Goal: Task Accomplishment & Management: Use online tool/utility

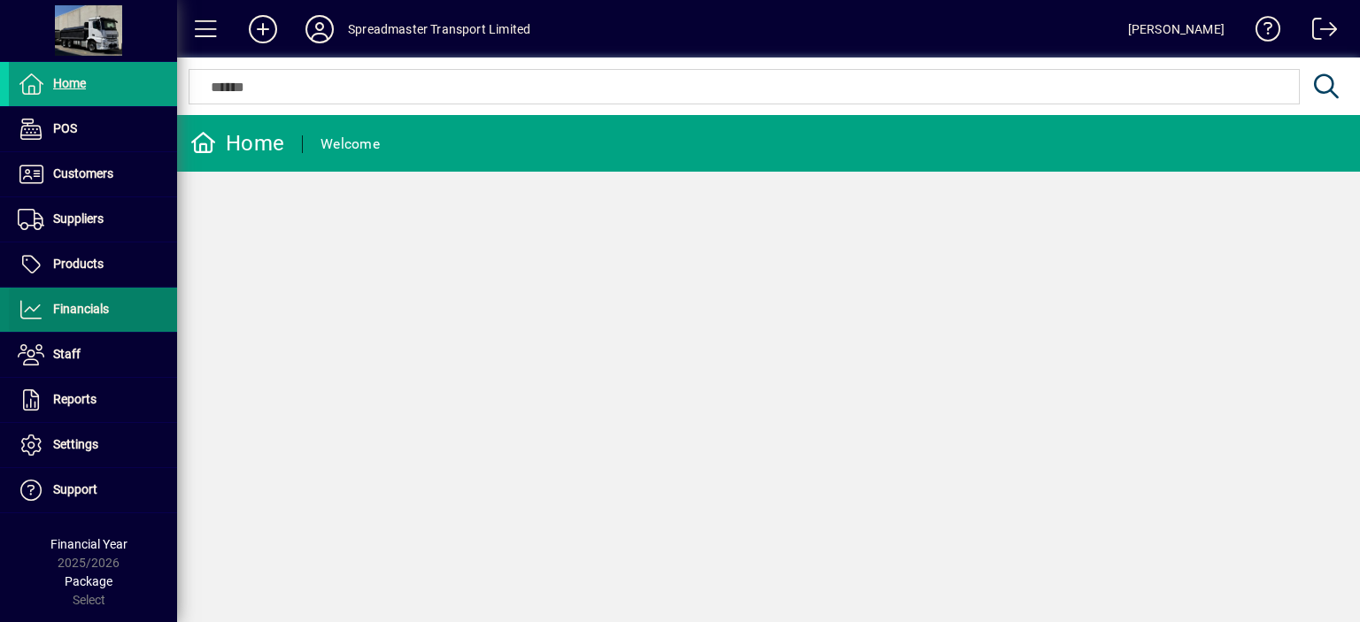
click at [81, 305] on span "Financials" at bounding box center [81, 309] width 56 height 14
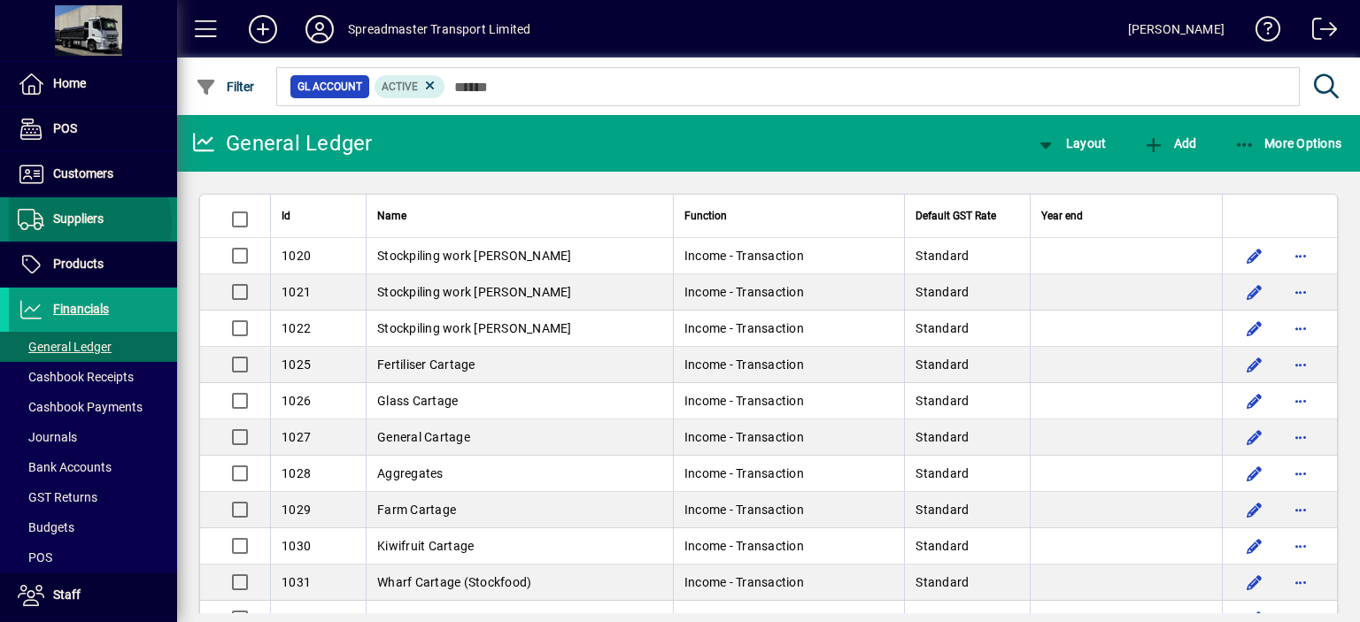
click at [89, 221] on span "Suppliers" at bounding box center [78, 219] width 50 height 14
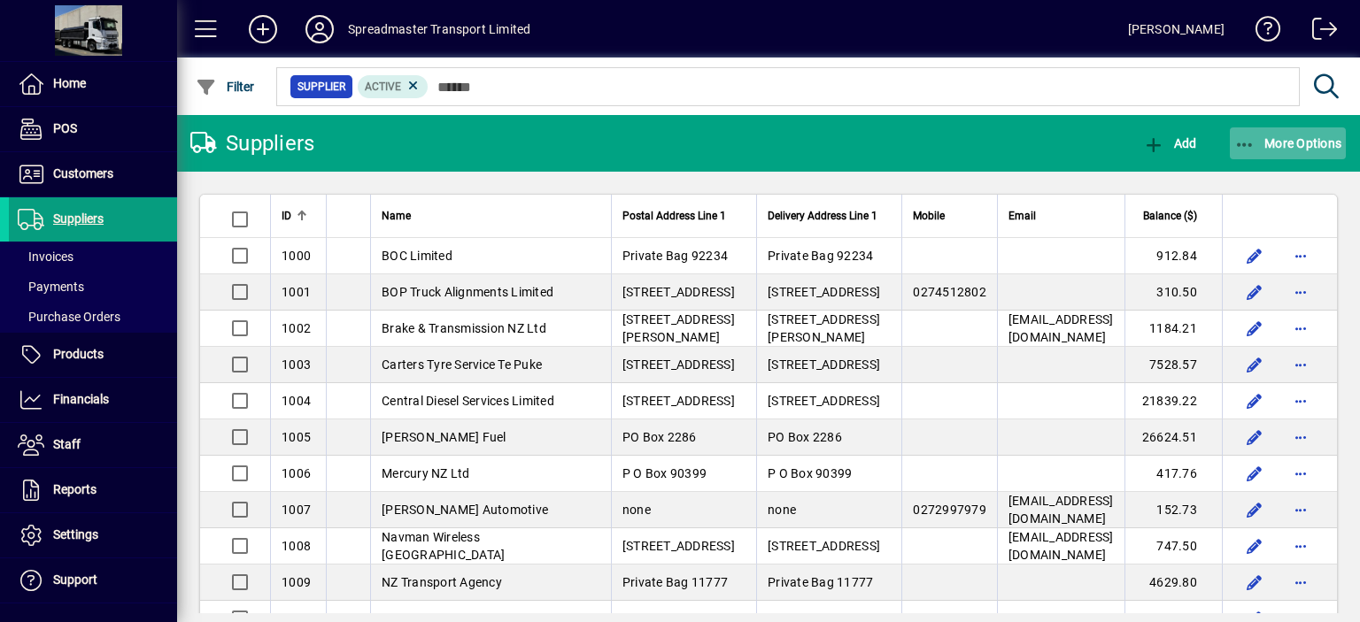
click at [1292, 141] on span "More Options" at bounding box center [1288, 143] width 108 height 14
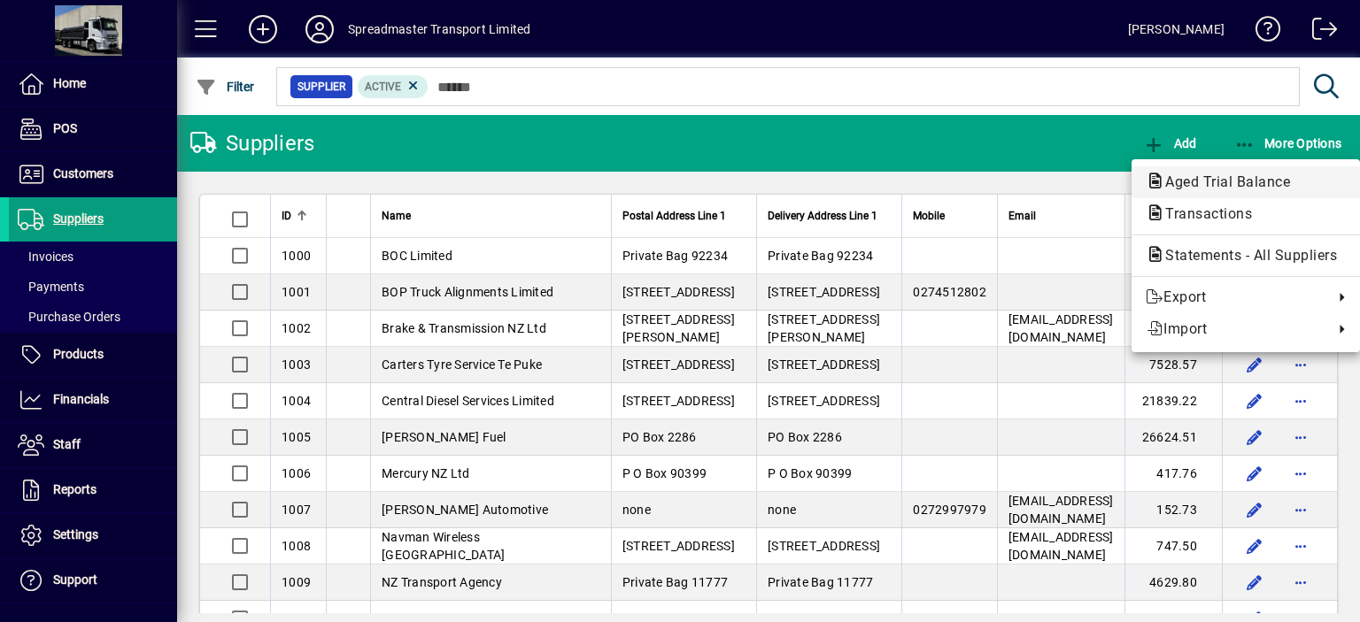
click at [1199, 179] on span "Aged Trial Balance" at bounding box center [1222, 182] width 153 height 17
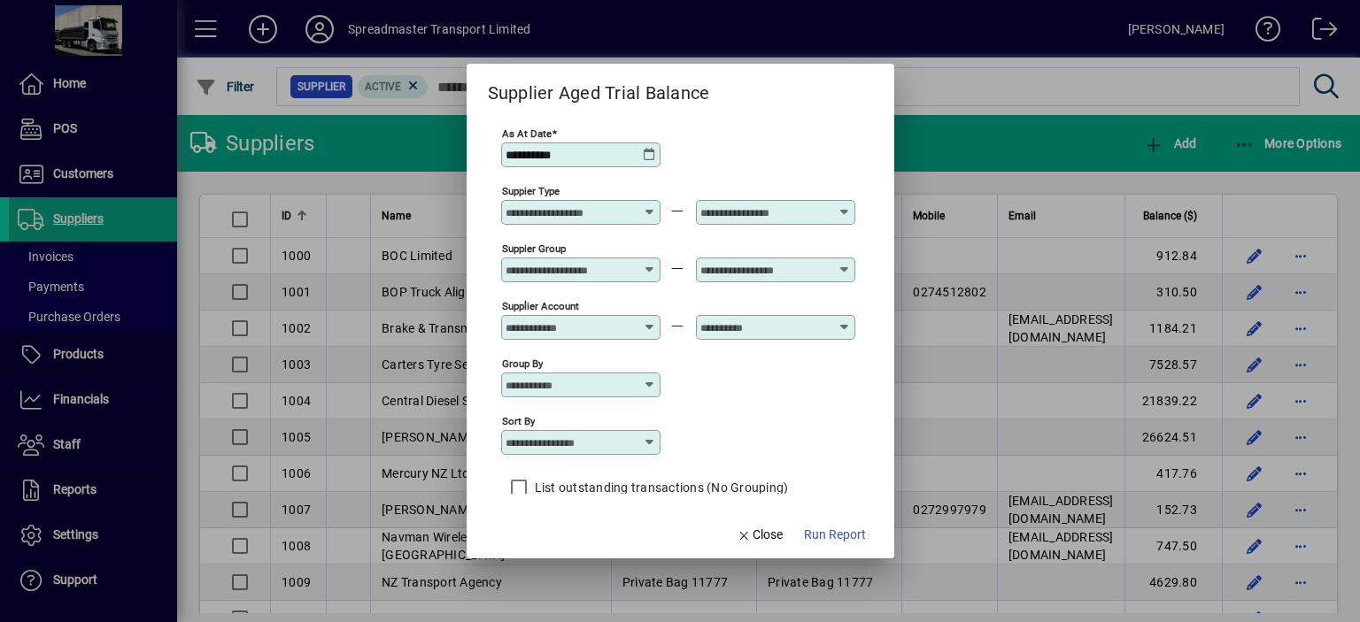
scroll to position [15, 0]
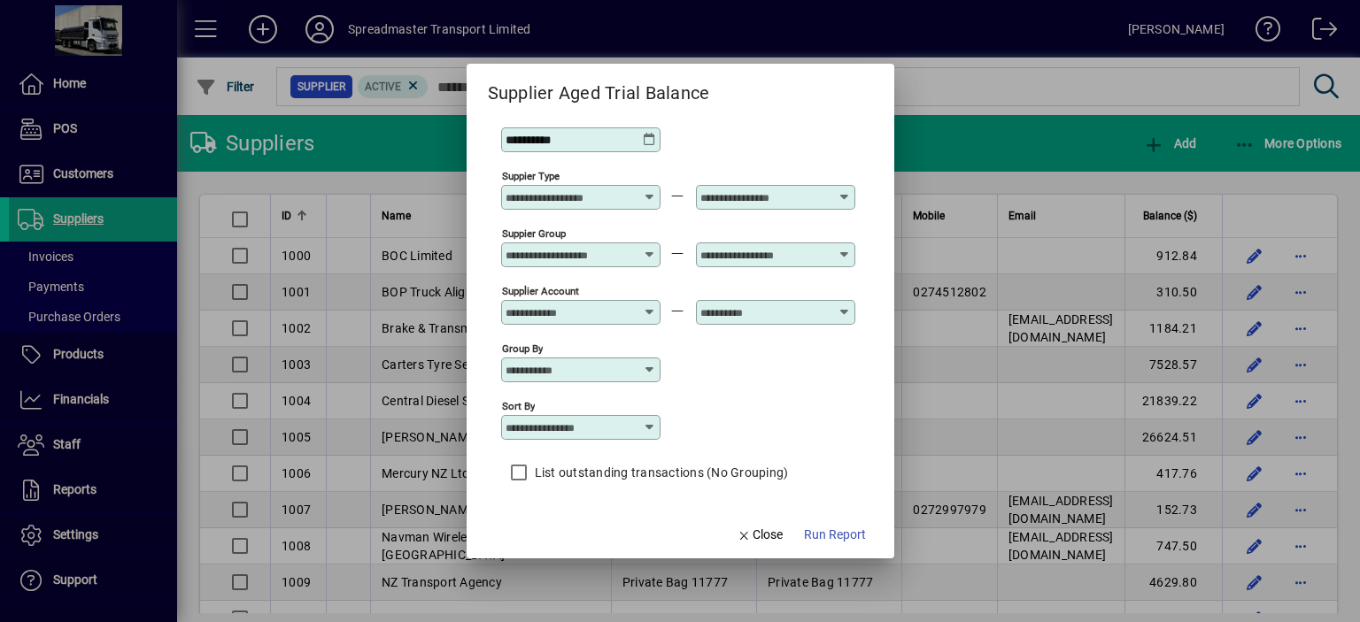
click at [648, 422] on icon at bounding box center [650, 428] width 14 height 14
click at [569, 491] on div "Supplier Name" at bounding box center [563, 497] width 99 height 19
type input "**********"
click at [832, 533] on span "Run Report" at bounding box center [835, 535] width 62 height 19
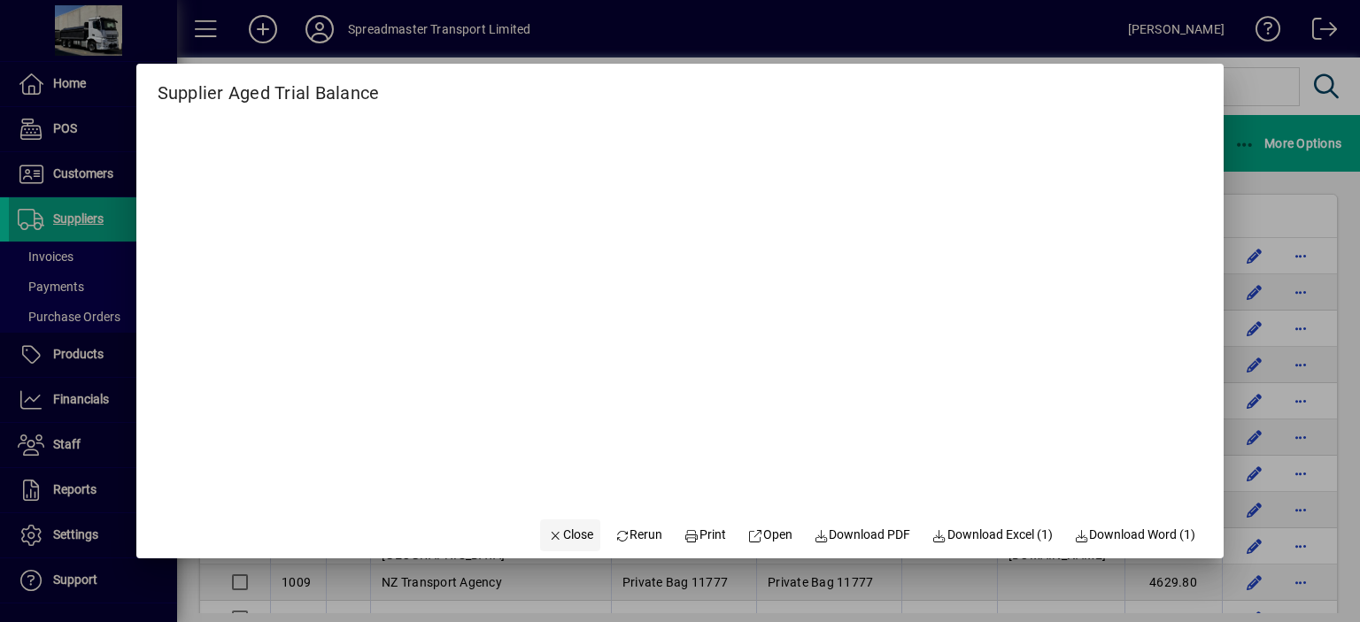
click at [548, 533] on span "Close" at bounding box center [570, 535] width 46 height 19
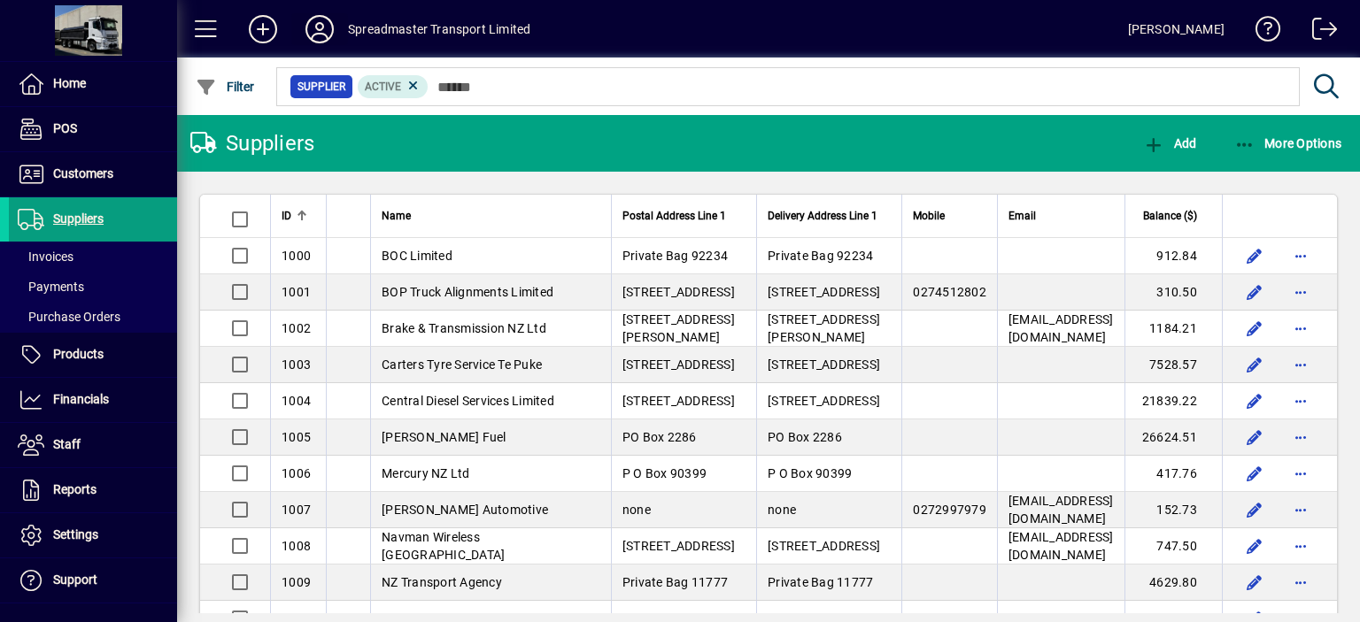
click at [321, 29] on icon at bounding box center [319, 29] width 35 height 28
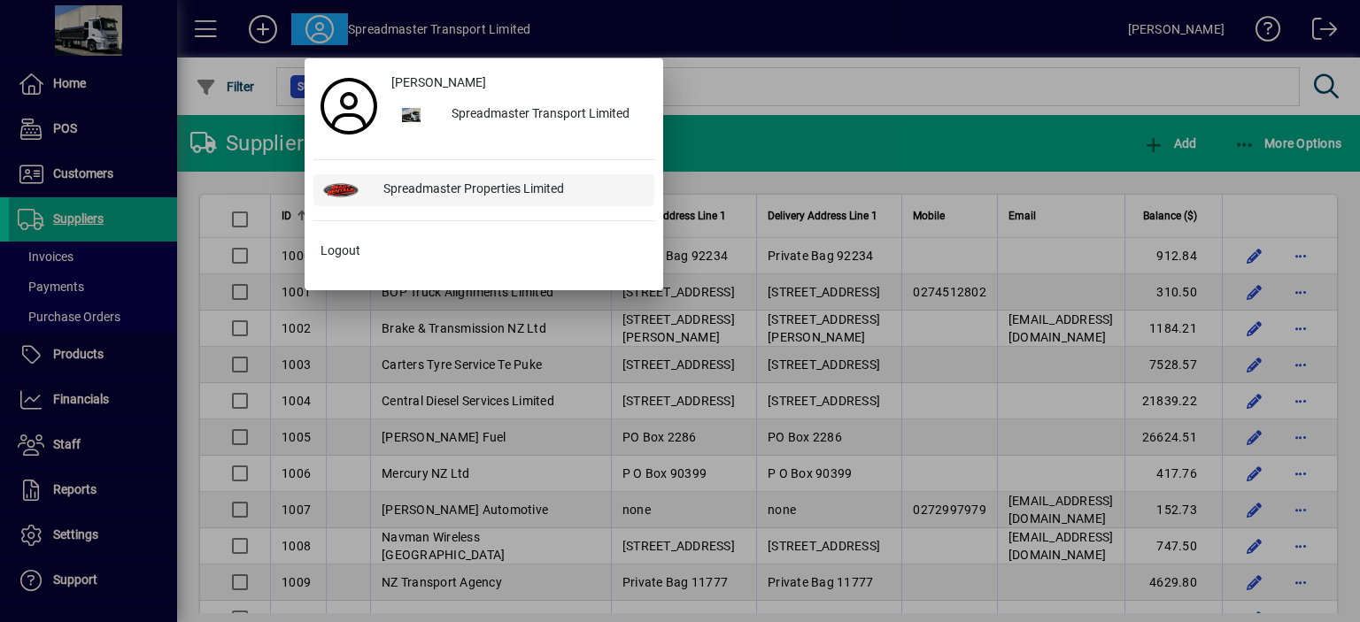
click at [460, 187] on div "Spreadmaster Properties Limited" at bounding box center [511, 190] width 285 height 32
